Goal: Task Accomplishment & Management: Use online tool/utility

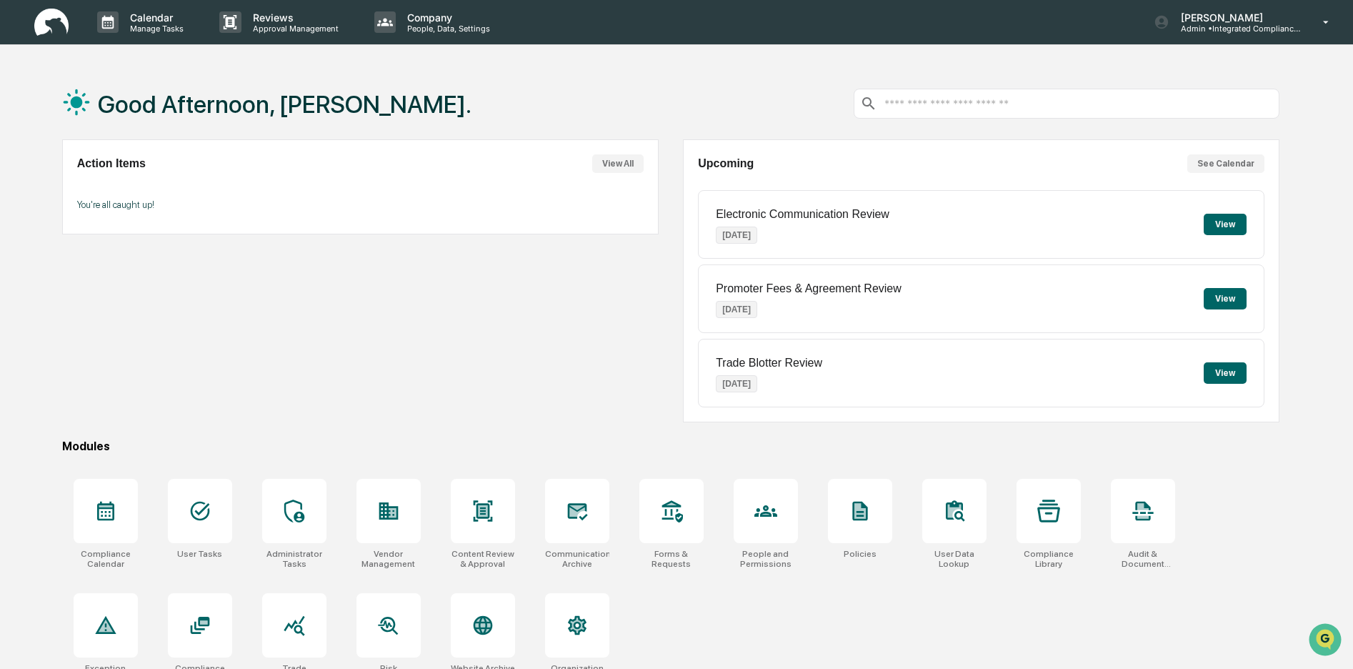
scroll to position [19, 0]
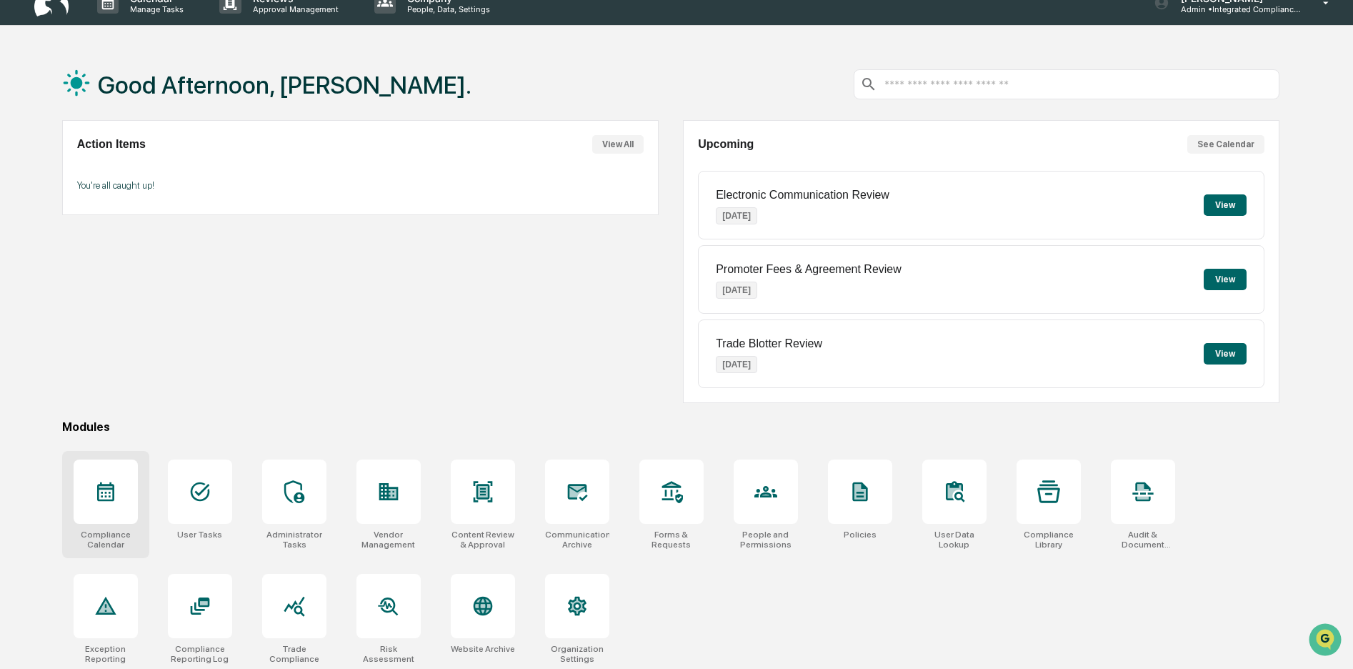
click at [106, 492] on icon at bounding box center [105, 491] width 17 height 19
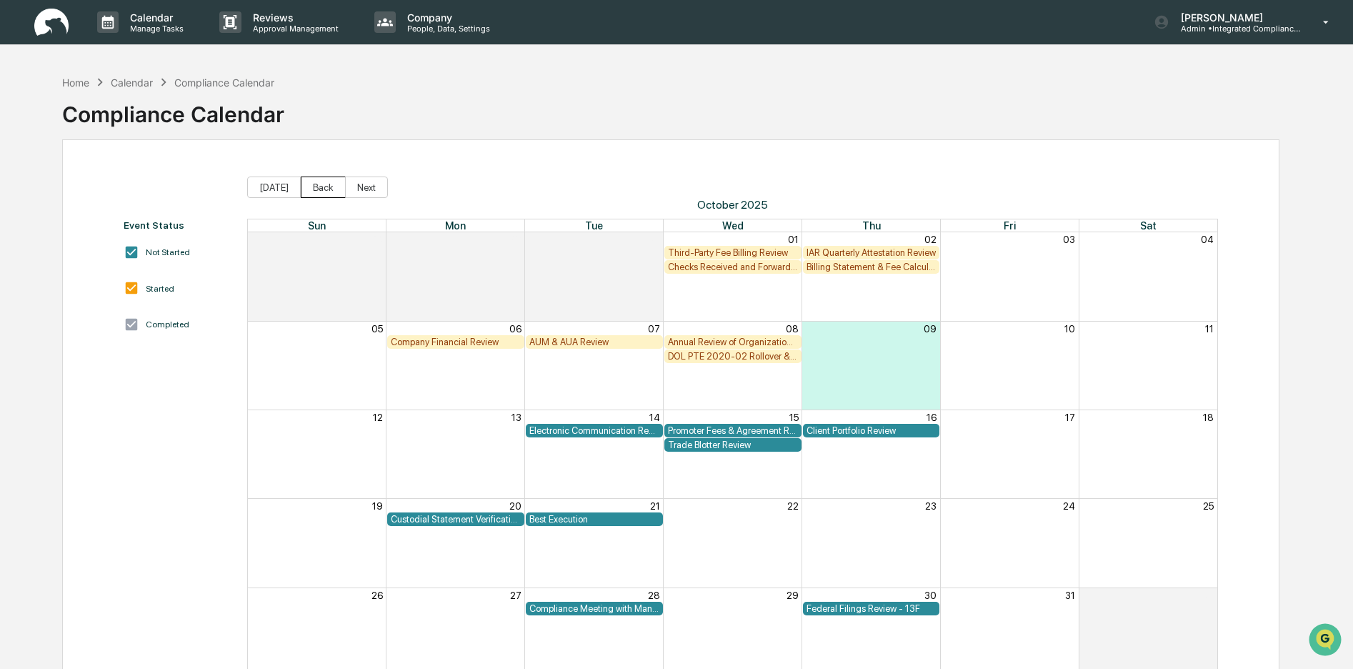
click at [318, 189] on button "Back" at bounding box center [323, 186] width 45 height 21
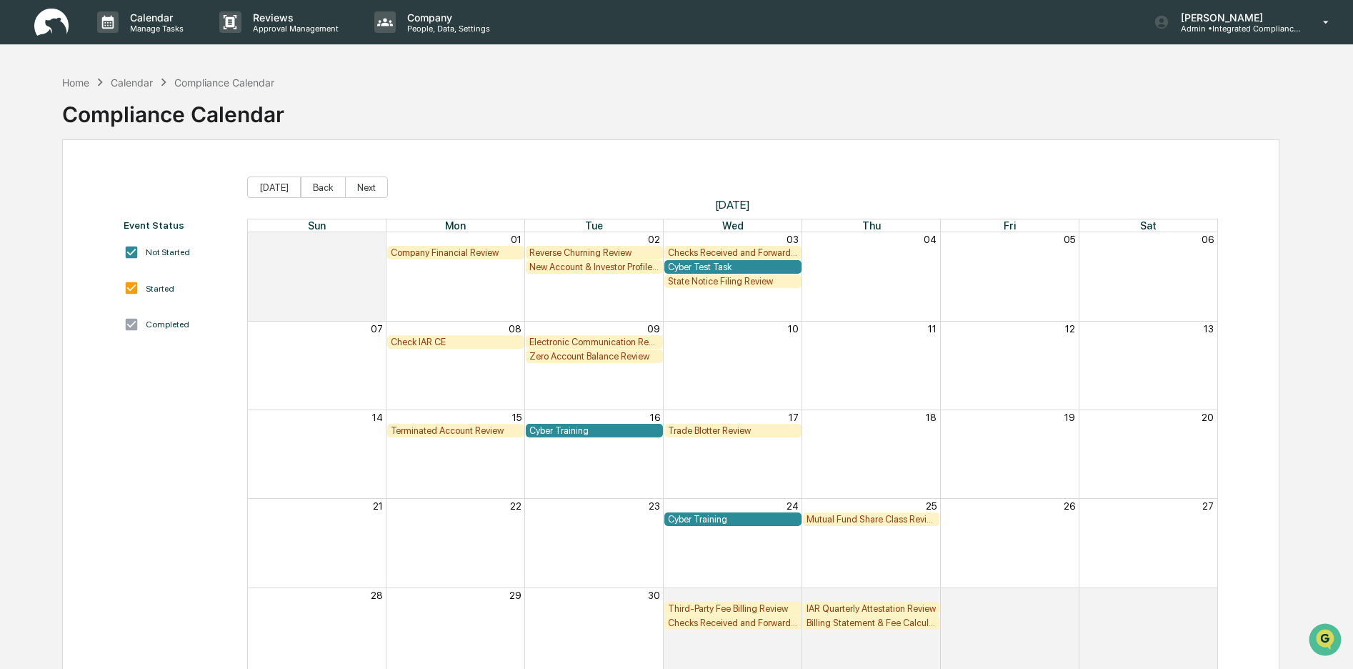
click at [575, 261] on div "New Account & Investor Profile Review" at bounding box center [594, 266] width 130 height 11
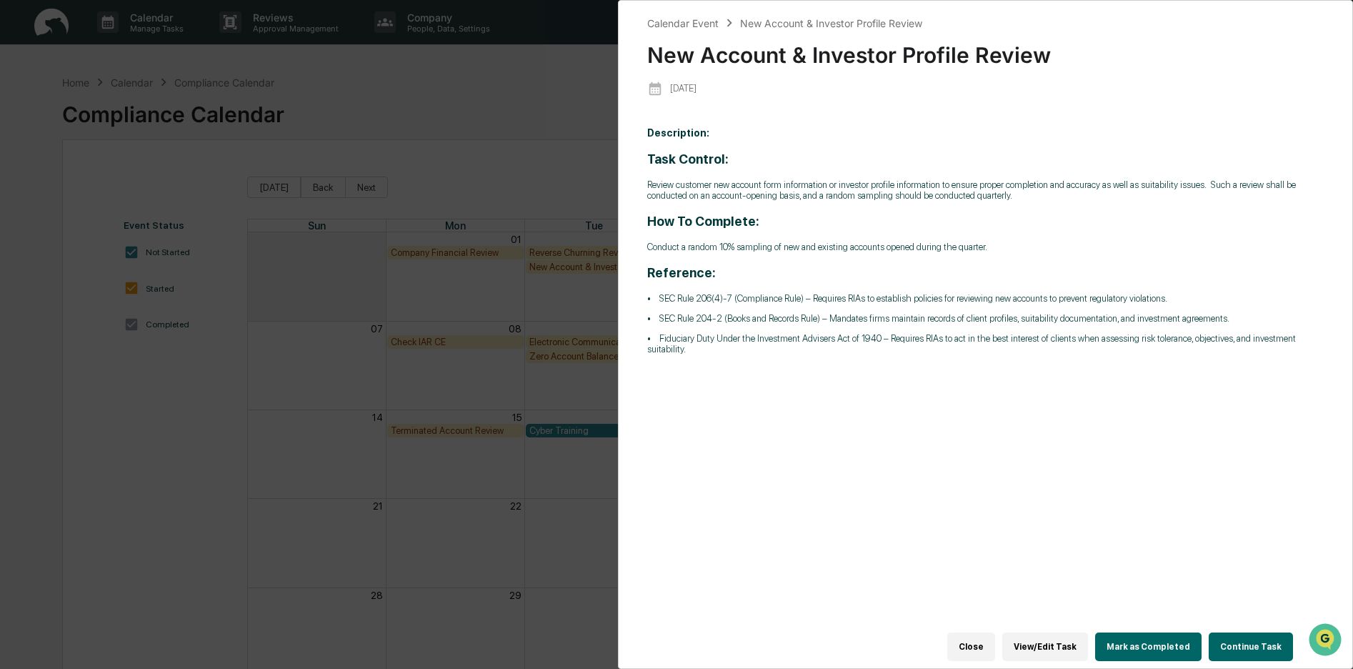
click at [1246, 632] on button "Continue Task" at bounding box center [1251, 646] width 84 height 29
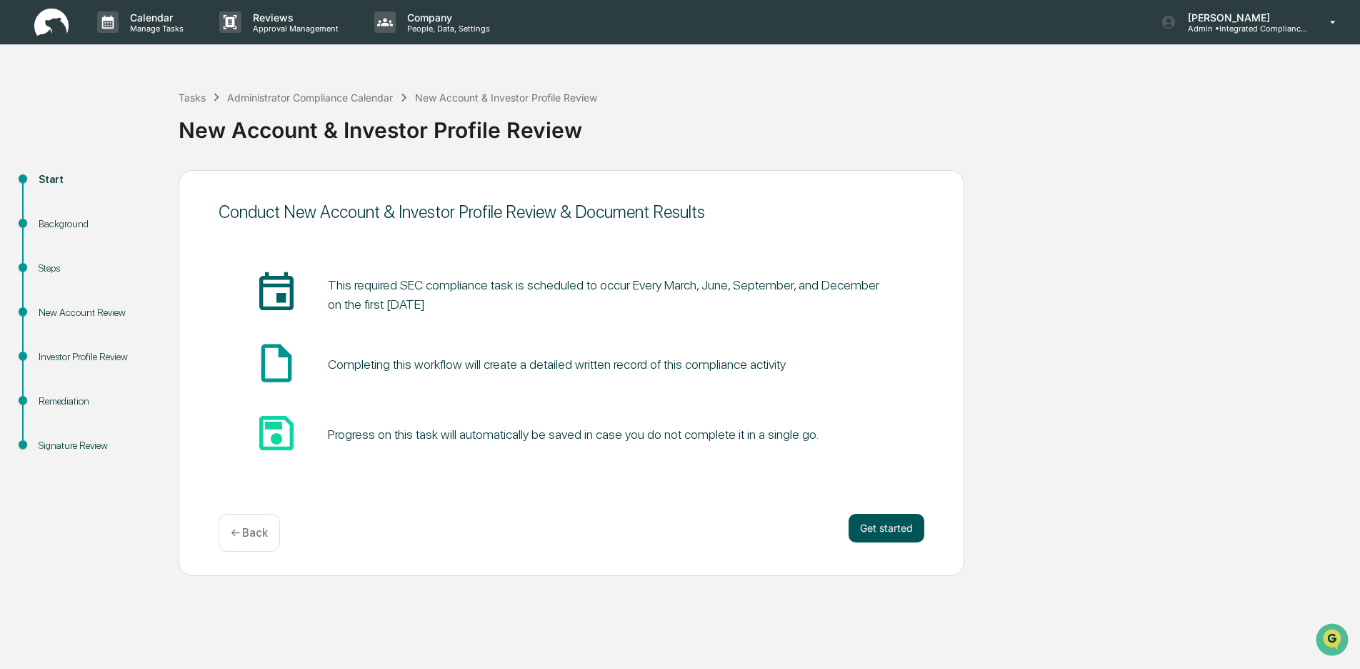
click at [886, 527] on button "Get started" at bounding box center [887, 528] width 76 height 29
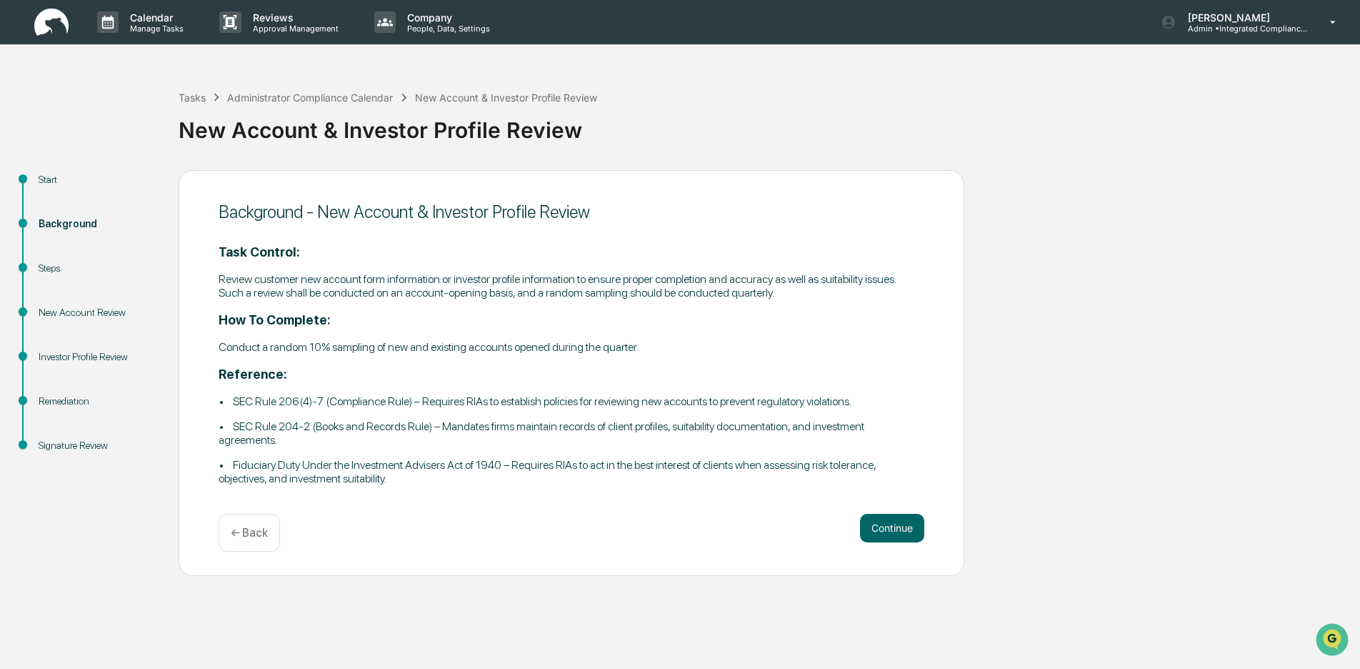
click at [54, 35] on img at bounding box center [51, 23] width 34 height 28
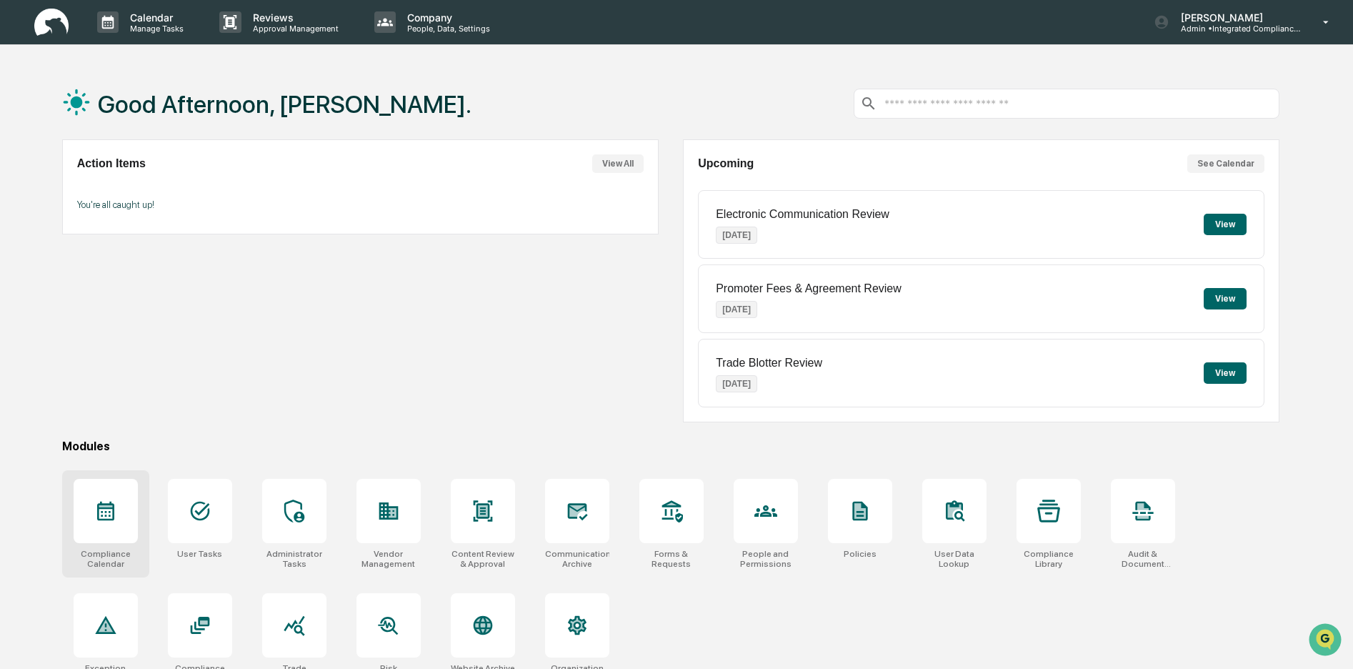
click at [102, 515] on icon at bounding box center [105, 511] width 17 height 19
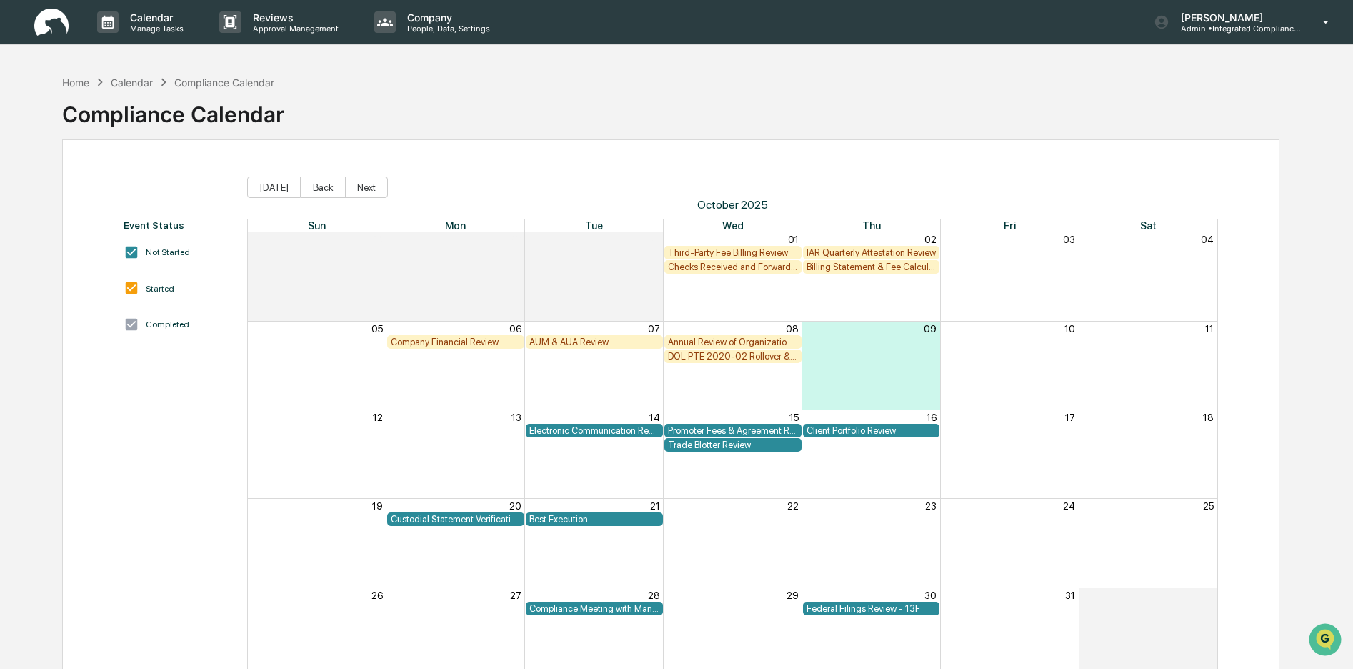
click at [687, 340] on div "Annual Review of Organizational Documents" at bounding box center [733, 342] width 130 height 11
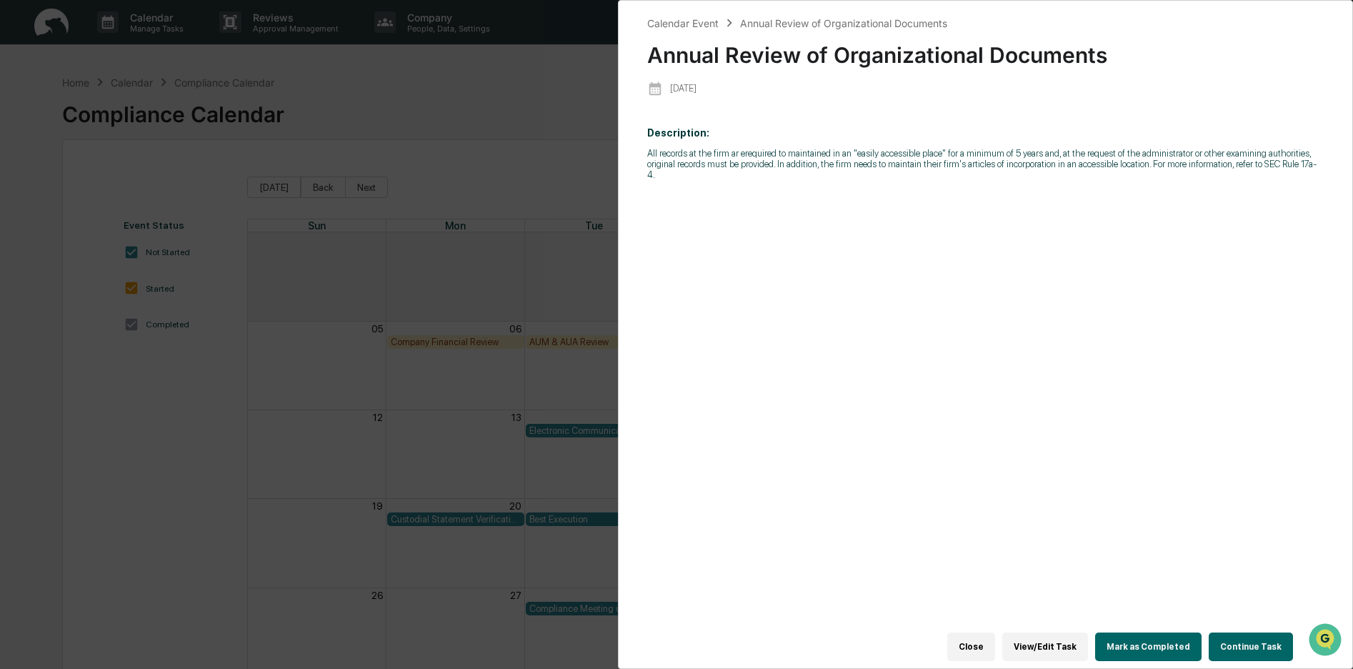
click at [1270, 652] on button "Continue Task" at bounding box center [1251, 646] width 84 height 29
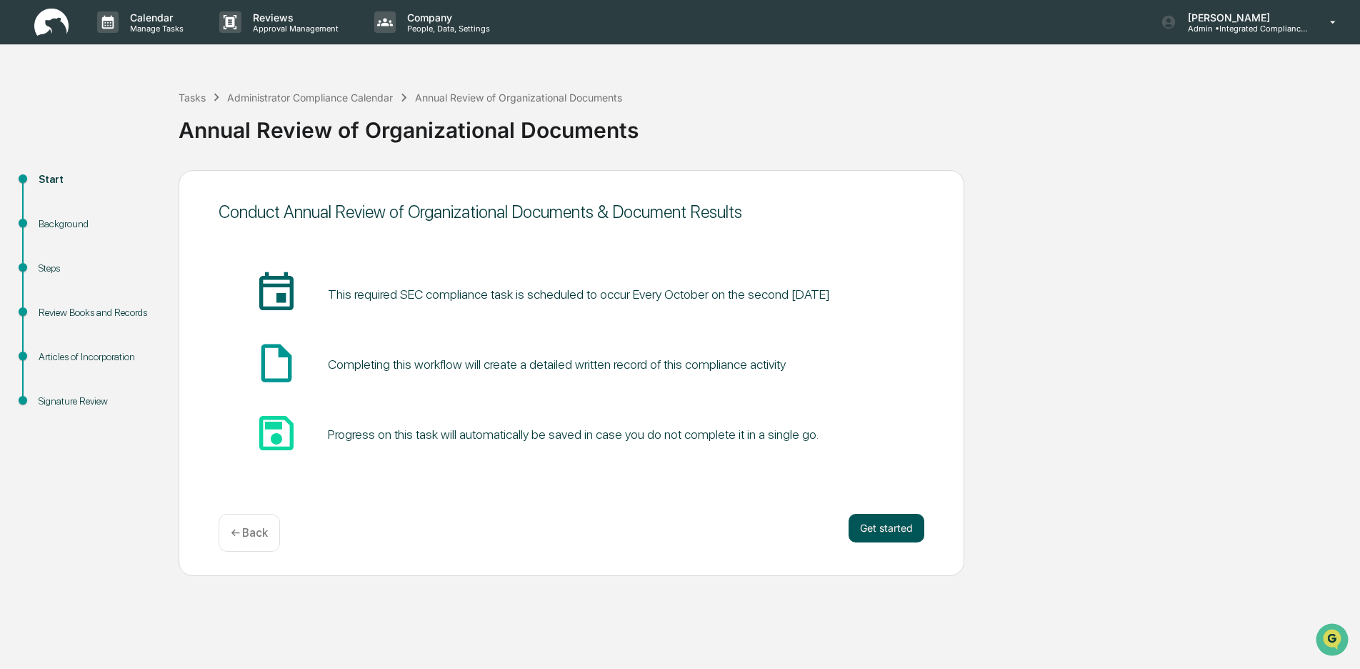
click at [888, 529] on button "Get started" at bounding box center [887, 528] width 76 height 29
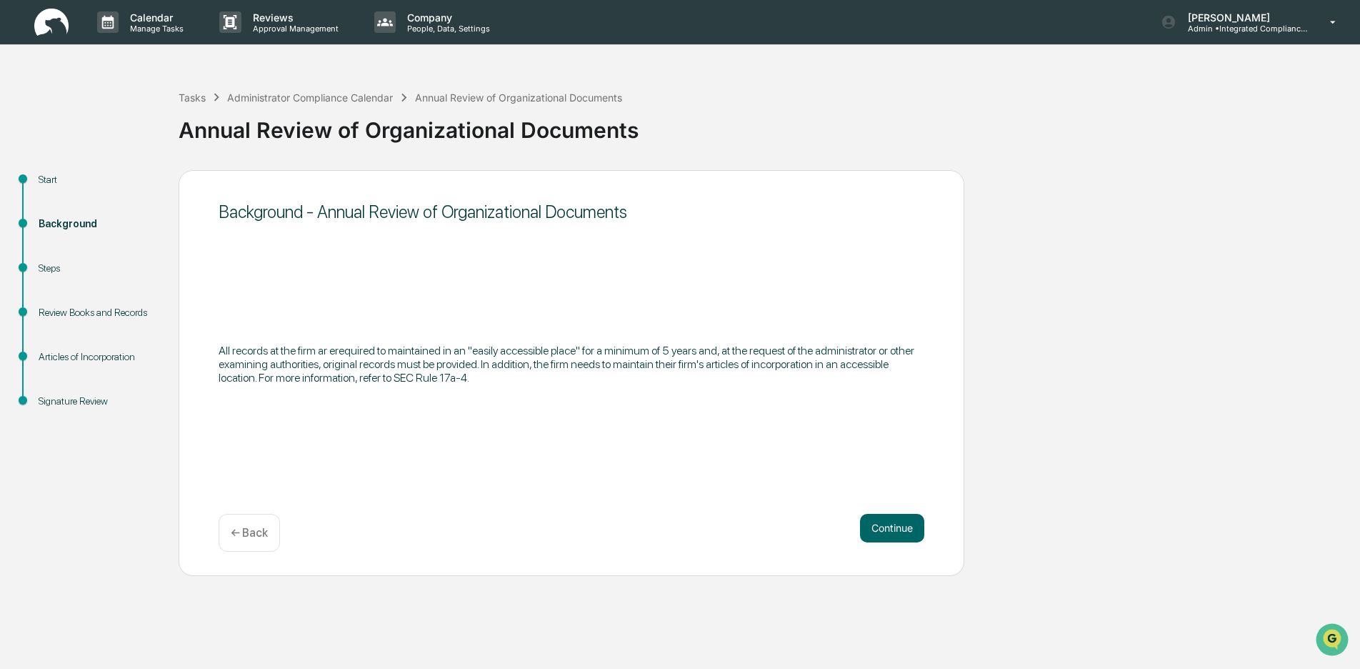
click at [886, 528] on button "Continue" at bounding box center [892, 528] width 64 height 29
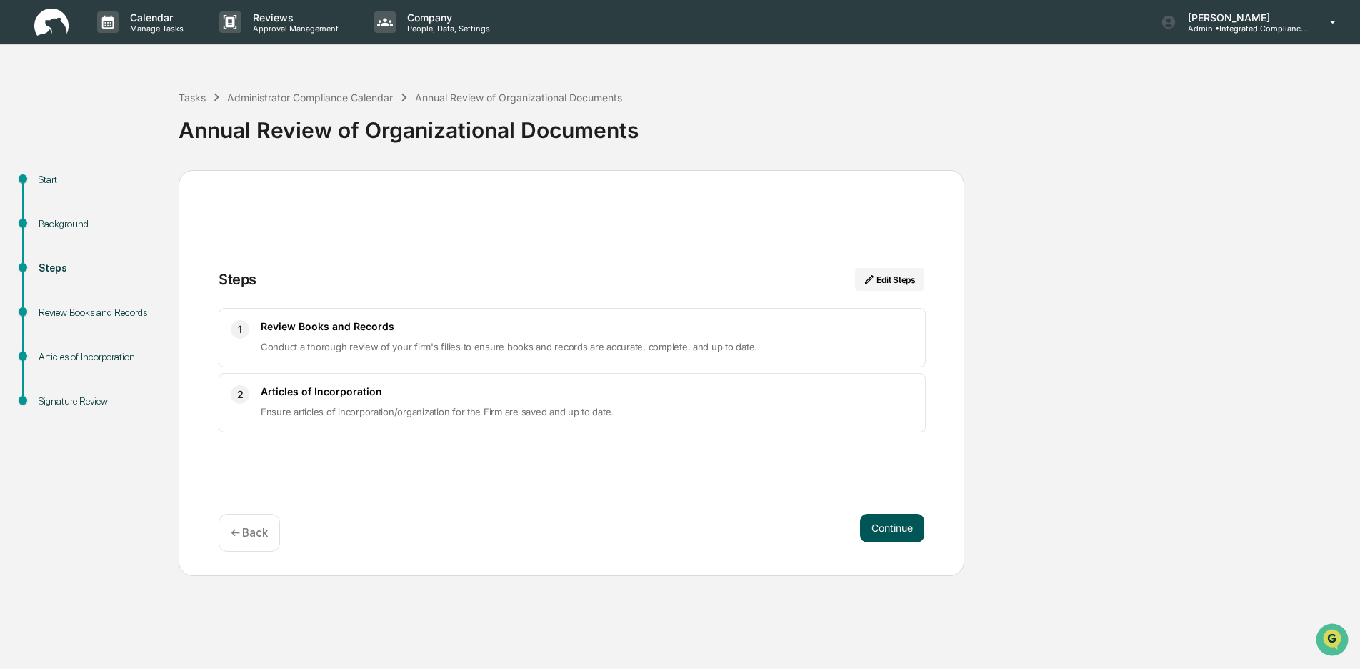
click at [884, 529] on button "Continue" at bounding box center [892, 528] width 64 height 29
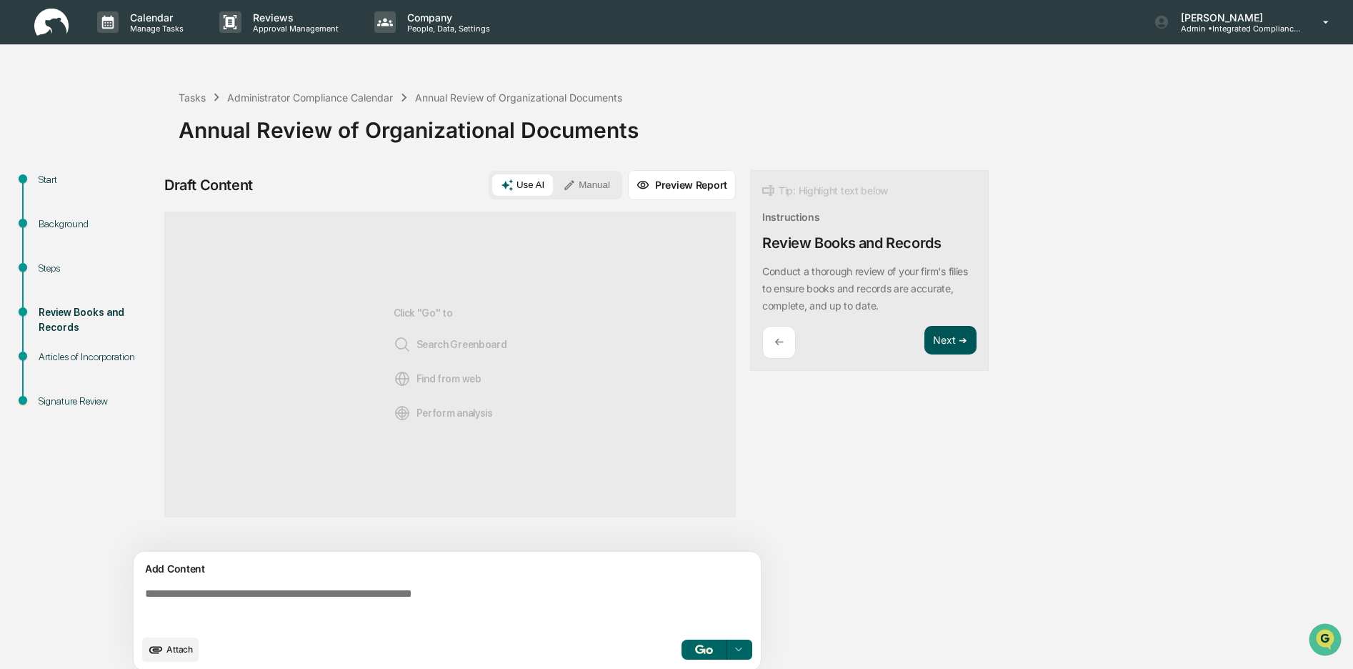
click at [938, 339] on button "Next ➔" at bounding box center [951, 340] width 52 height 29
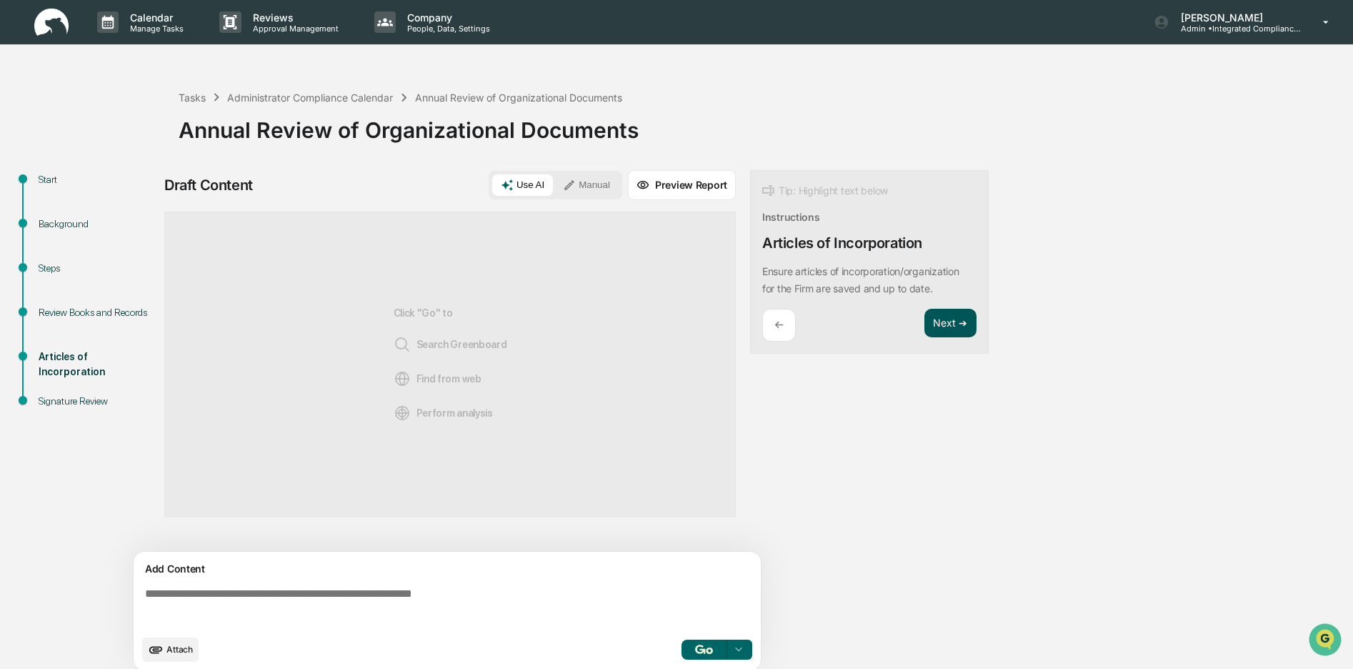
click at [939, 332] on button "Next ➔" at bounding box center [951, 323] width 52 height 29
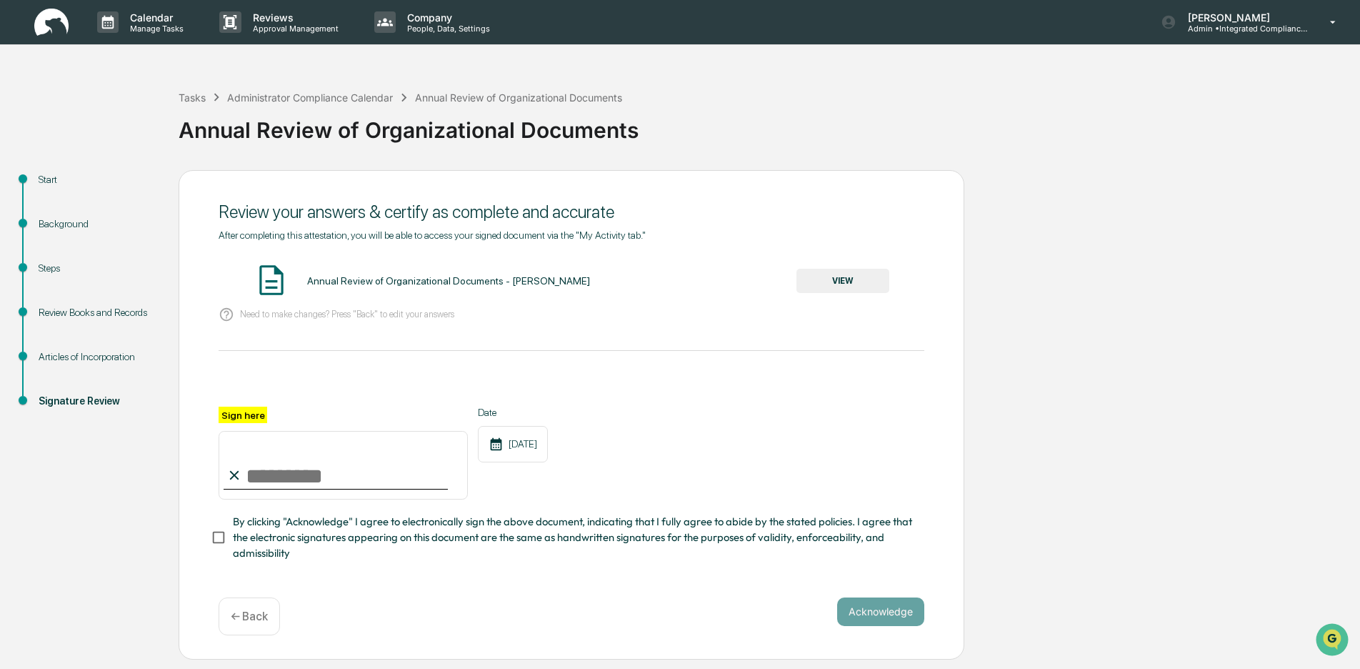
click at [847, 281] on button "VIEW" at bounding box center [843, 281] width 93 height 24
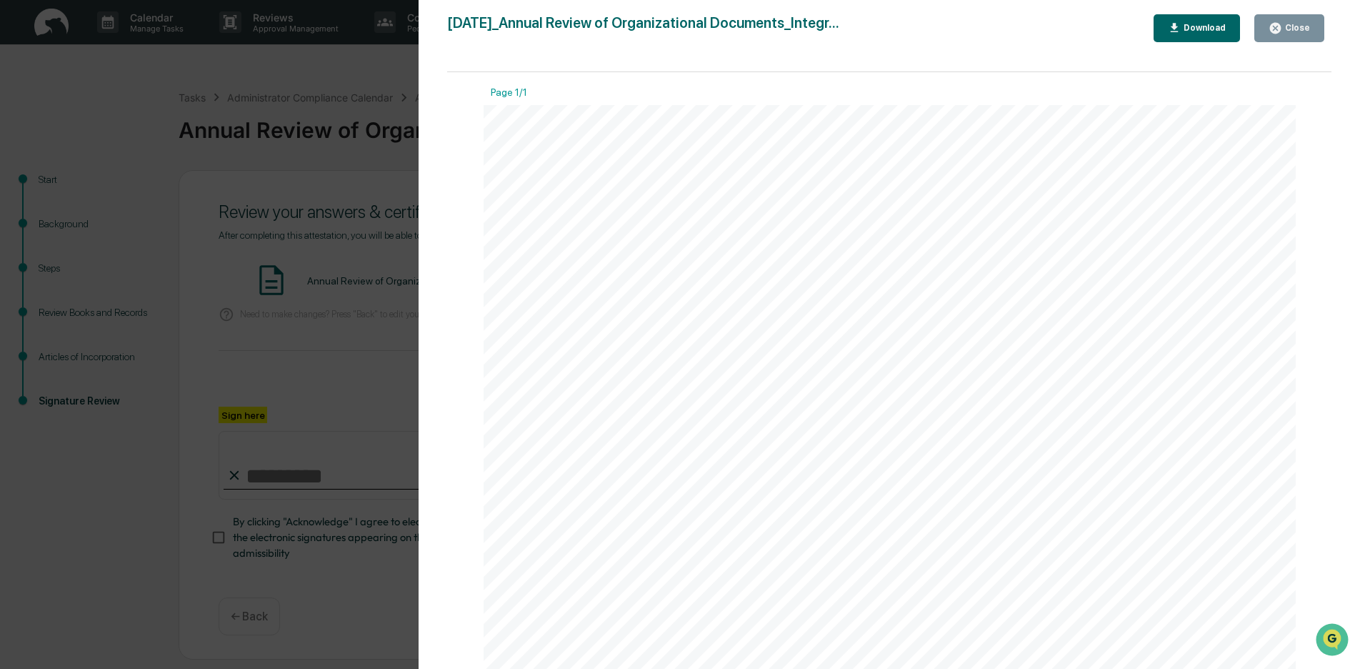
click at [1287, 25] on div "Close" at bounding box center [1296, 28] width 28 height 10
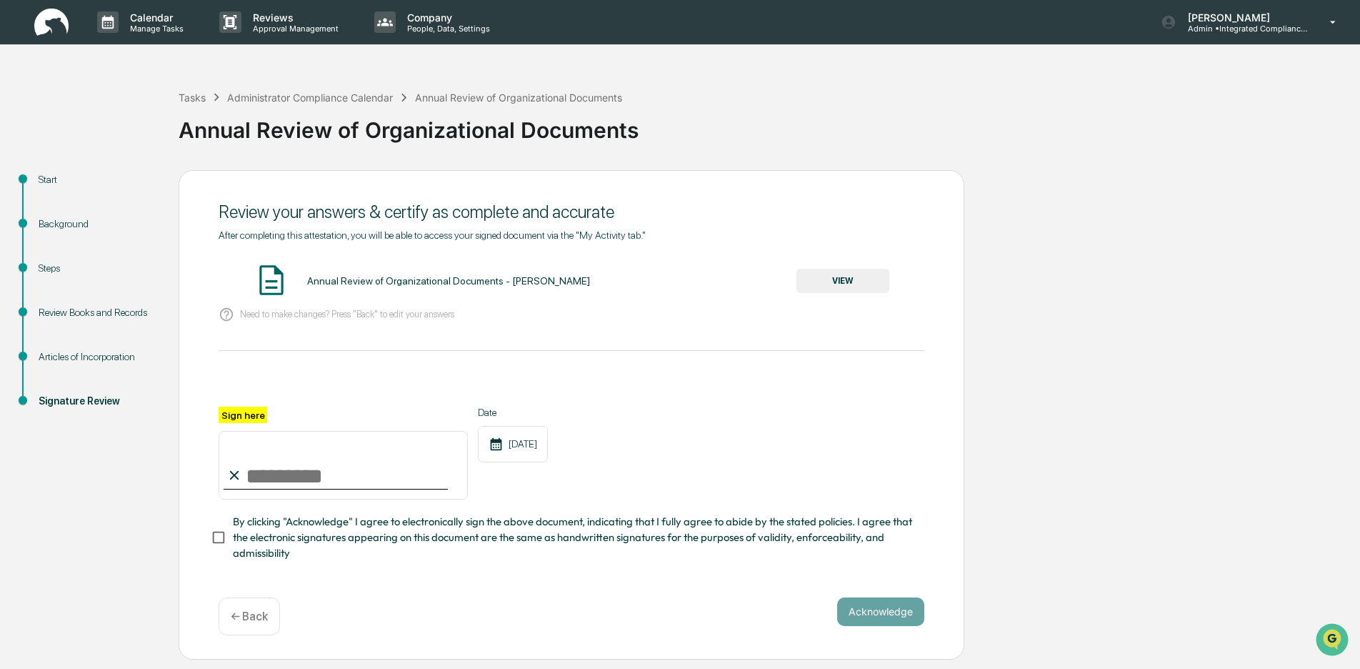
click at [47, 26] on img at bounding box center [51, 23] width 34 height 28
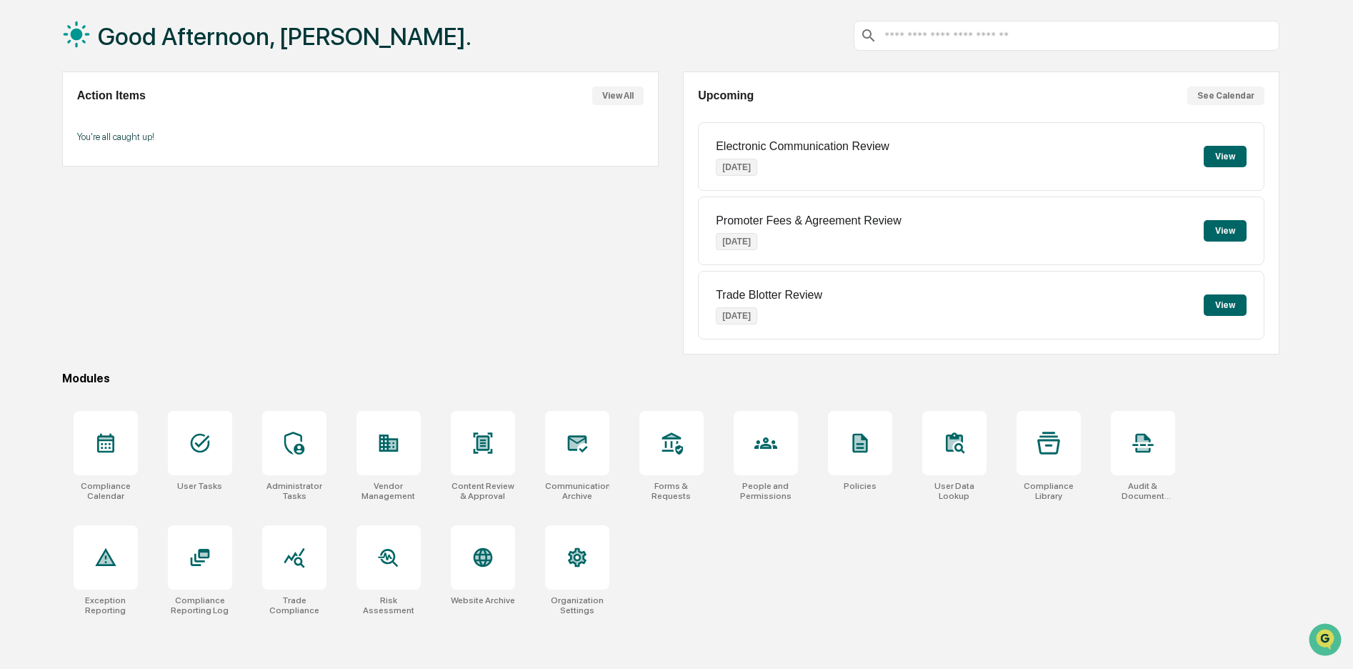
scroll to position [82, 0]
click at [581, 435] on icon at bounding box center [577, 443] width 20 height 17
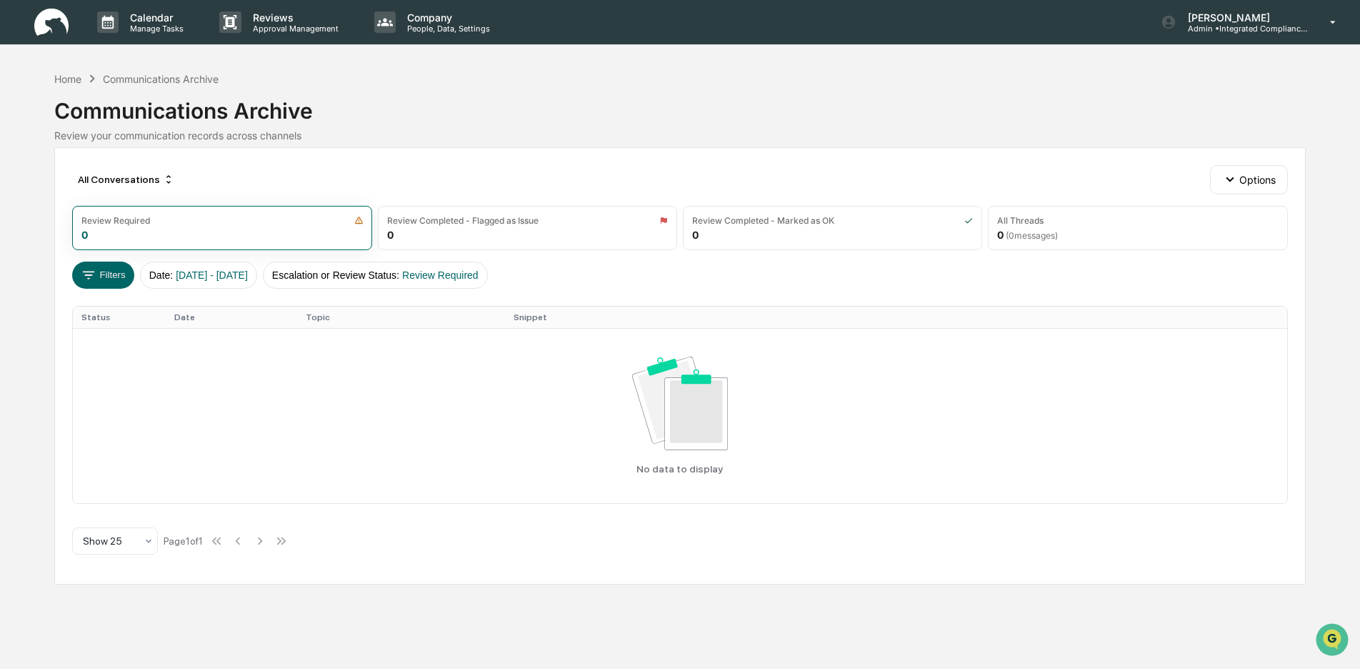
click at [45, 28] on img at bounding box center [51, 23] width 34 height 28
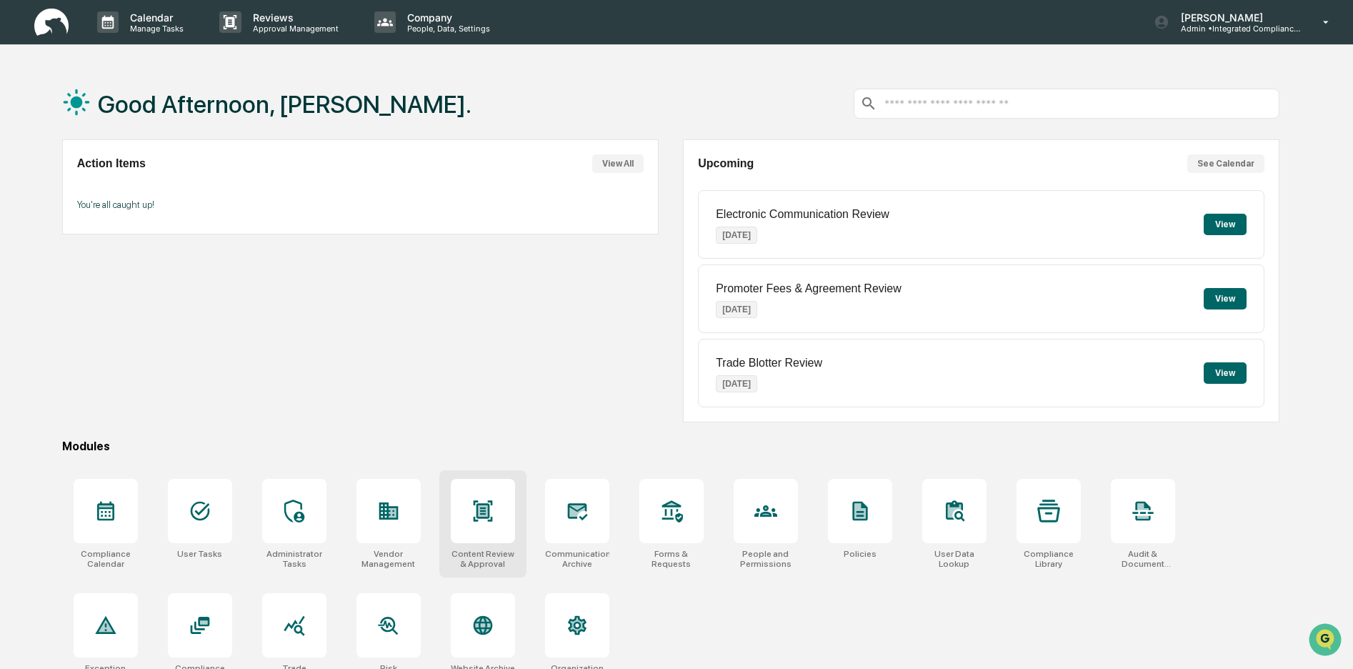
scroll to position [82, 0]
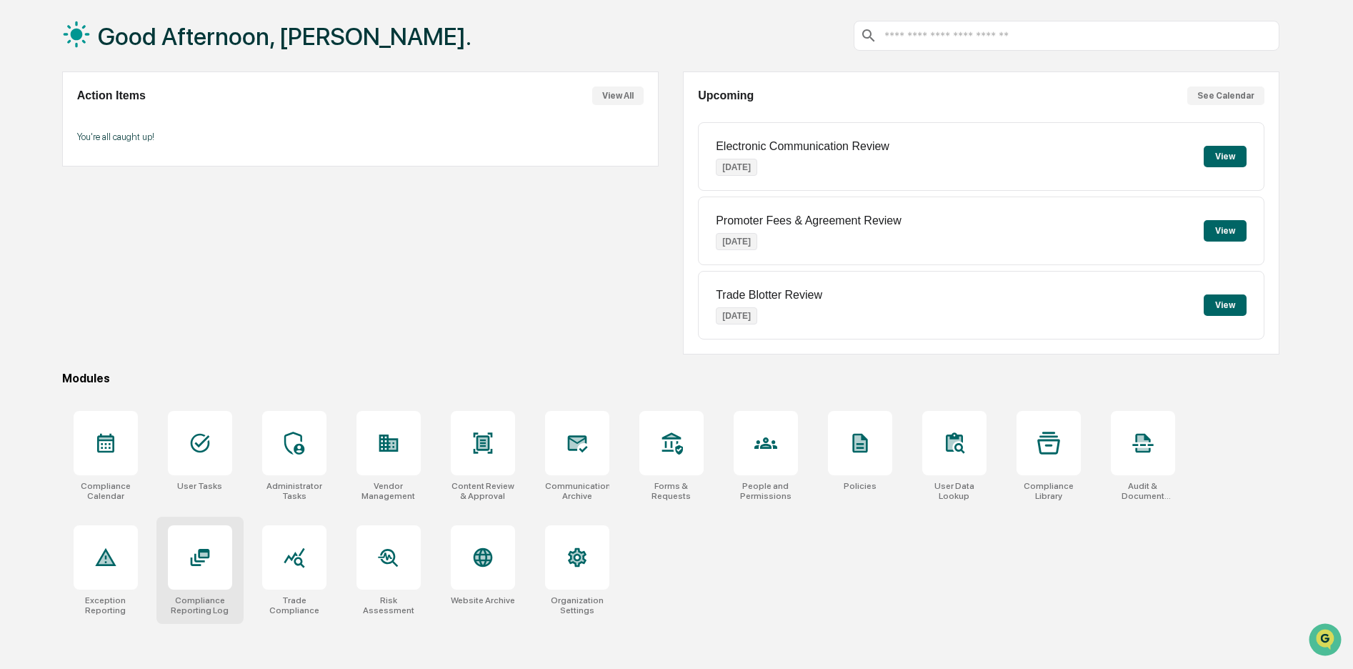
click at [196, 546] on icon at bounding box center [200, 557] width 23 height 23
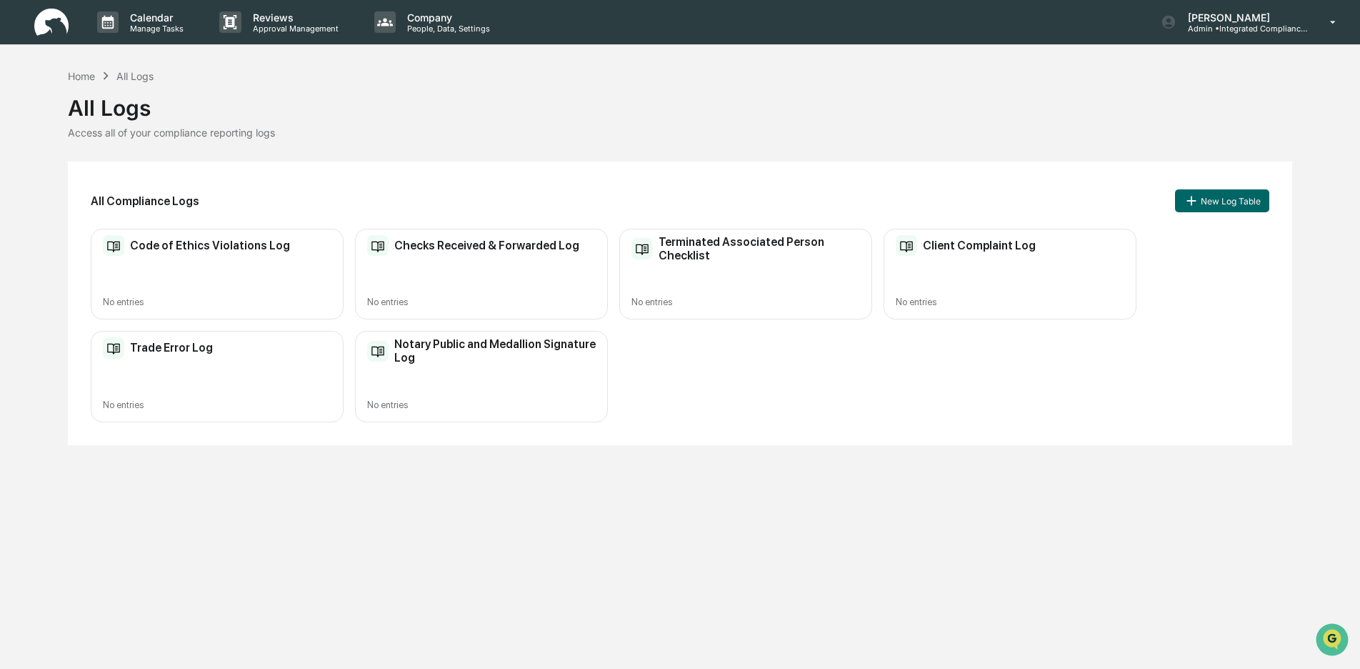
click at [48, 22] on img at bounding box center [51, 23] width 34 height 28
